Goal: Complete application form

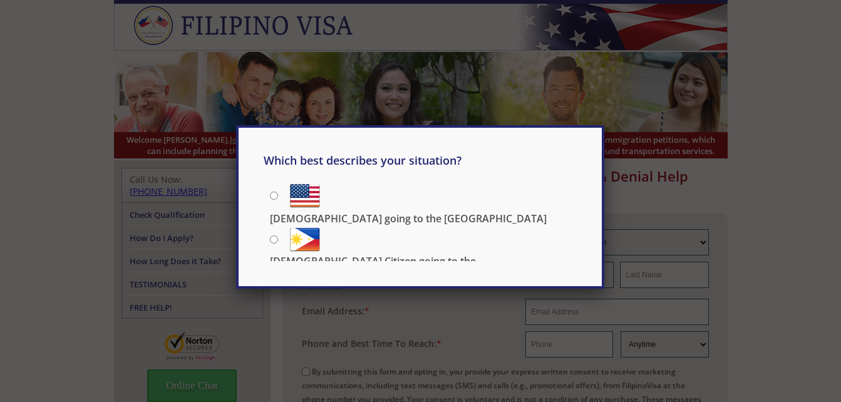
click at [276, 195] on input "[DEMOGRAPHIC_DATA] going to the [GEOGRAPHIC_DATA]" at bounding box center [274, 196] width 8 height 8
radio input "true"
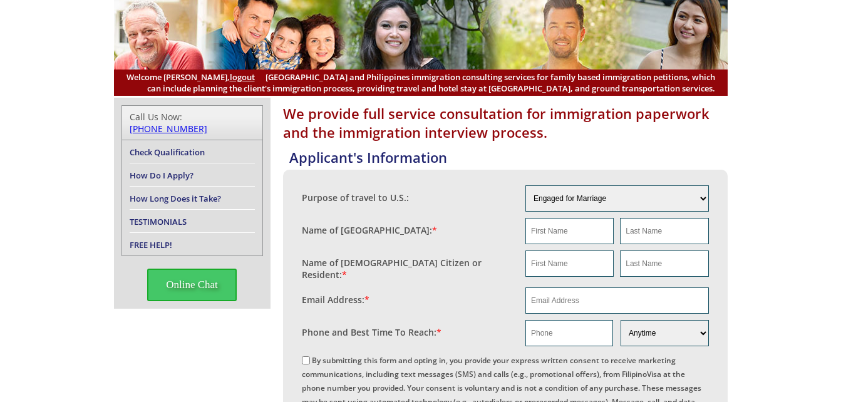
scroll to position [125, 0]
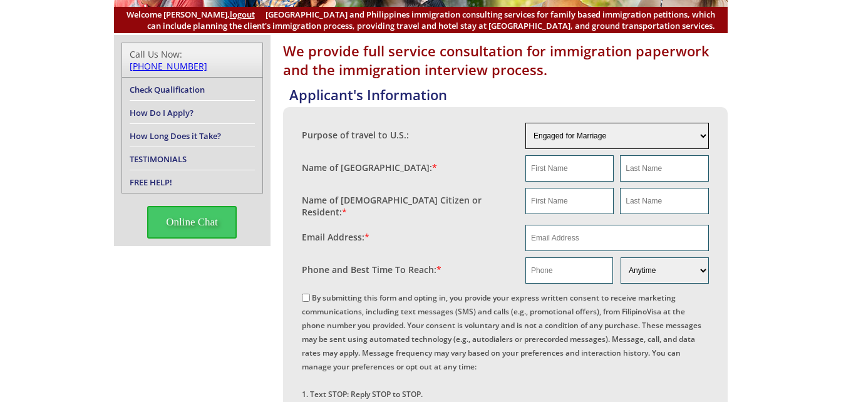
click at [697, 133] on select "Engaged for Marriage Already Married to [DEMOGRAPHIC_DATA] Citizen / Resident F…" at bounding box center [618, 136] width 184 height 26
select select "3"
click at [526, 123] on select "Engaged for Marriage Already Married to [DEMOGRAPHIC_DATA] Citizen / Resident F…" at bounding box center [618, 136] width 184 height 26
click at [574, 168] on input "text" at bounding box center [570, 168] width 88 height 26
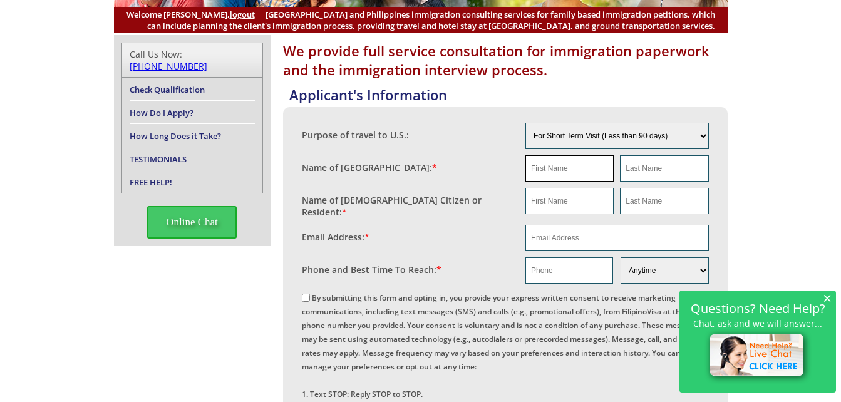
type input "[PERSON_NAME]"
type input "[EMAIL_ADDRESS][DOMAIN_NAME]"
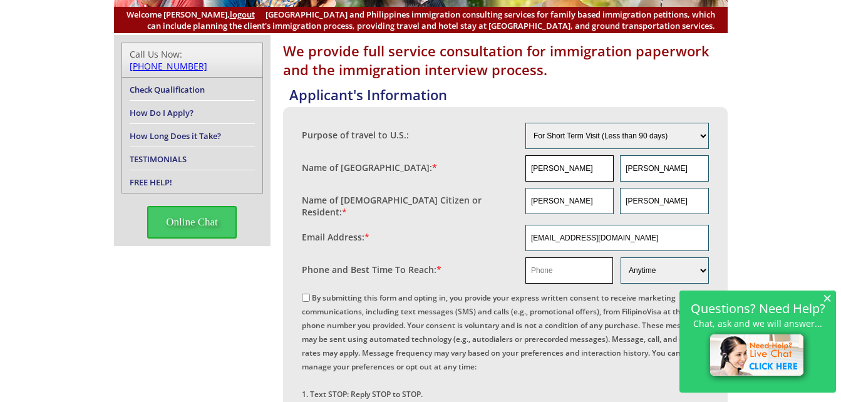
type input "09972770711"
click at [569, 203] on input "[PERSON_NAME]" at bounding box center [570, 201] width 88 height 26
type input "L"
type input "[PERSON_NAME]"
click at [692, 207] on input "[PERSON_NAME]" at bounding box center [664, 201] width 88 height 26
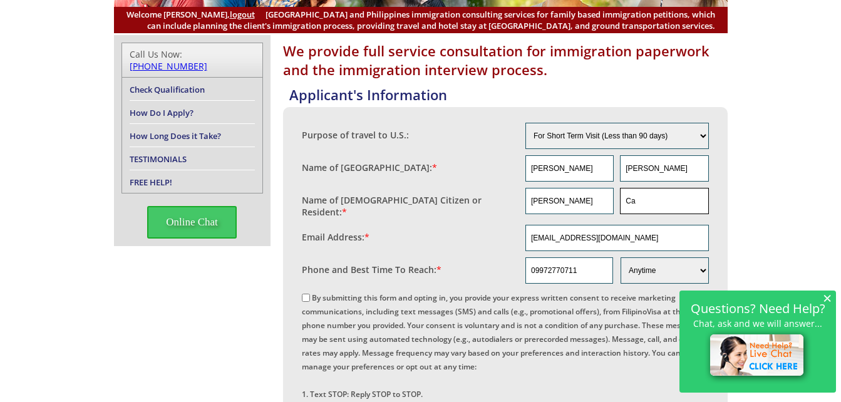
type input "C"
type input "Wiskjr"
click at [309, 294] on input "By submitting this form and opting in, you provide your express written consent…" at bounding box center [306, 298] width 8 height 8
checkbox input "true"
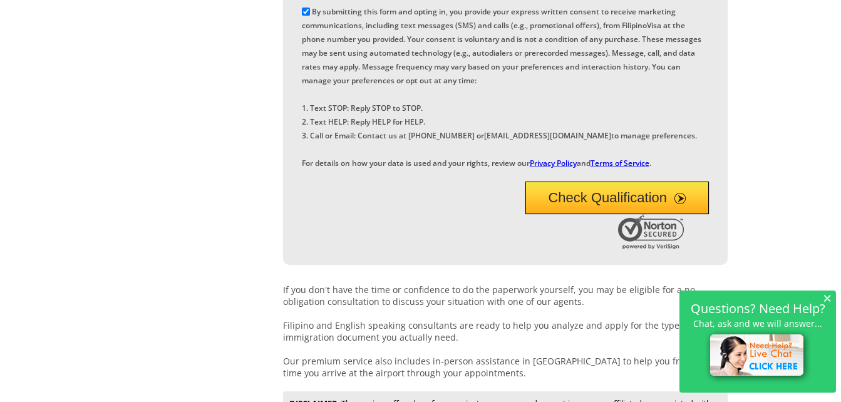
scroll to position [438, 0]
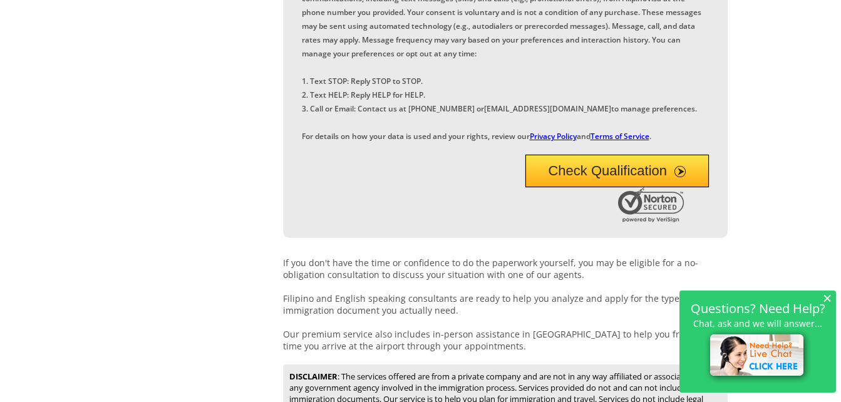
click at [824, 297] on span "×" at bounding box center [827, 298] width 9 height 11
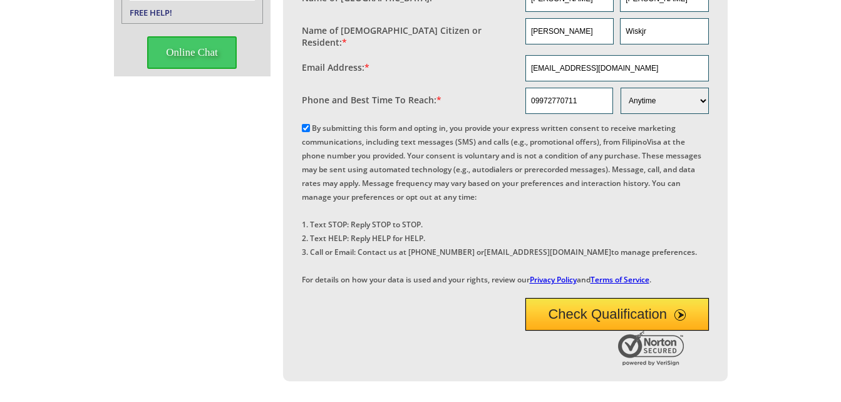
scroll to position [323, 0]
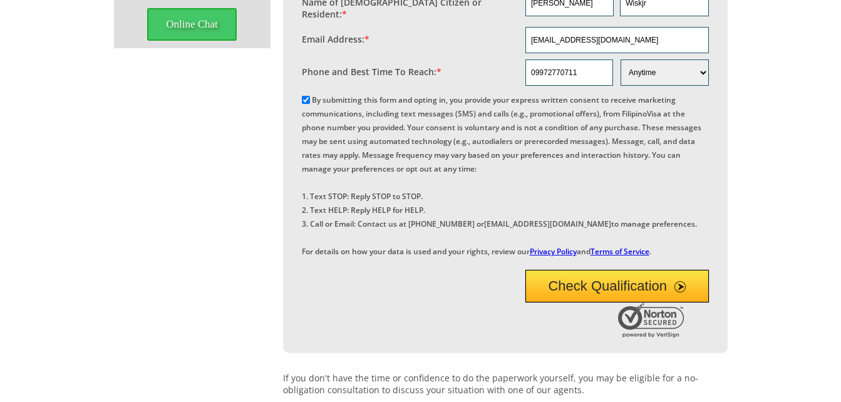
click at [611, 303] on button "Check Qualification" at bounding box center [618, 286] width 184 height 33
